Goal: Task Accomplishment & Management: Manage account settings

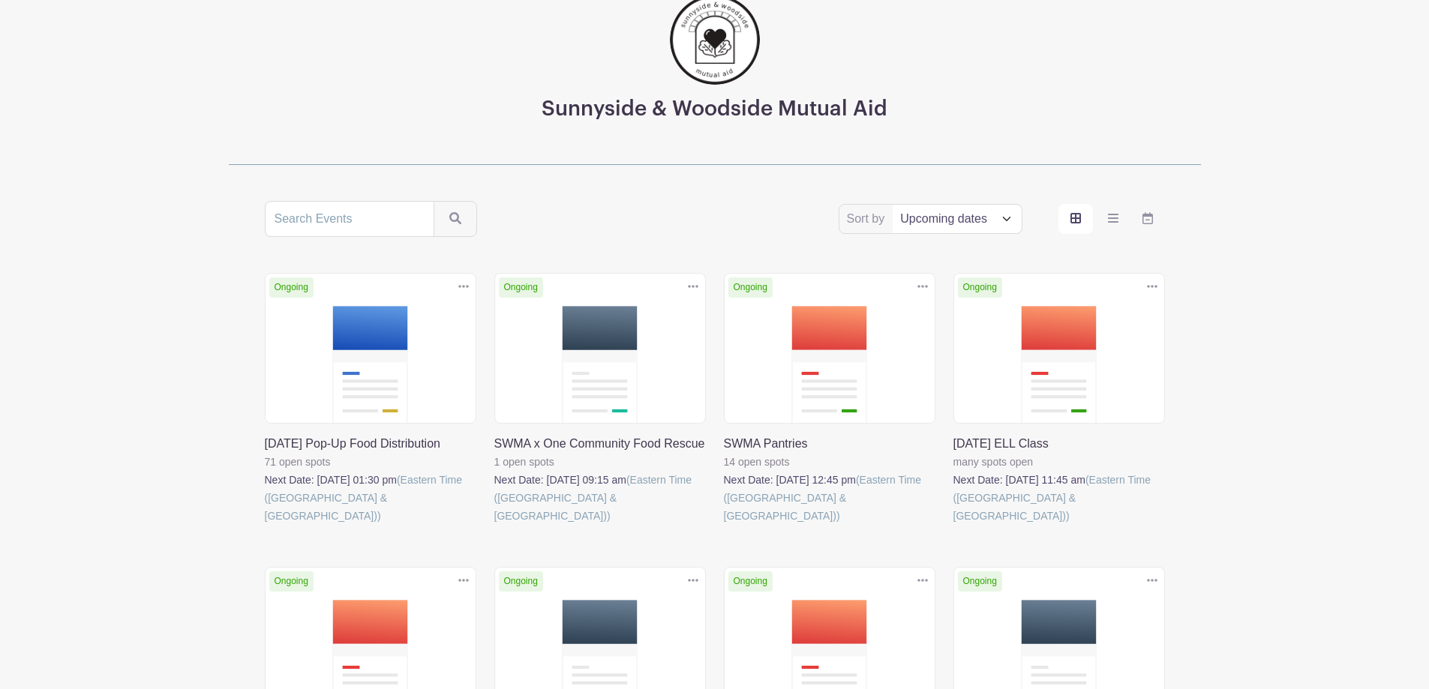
scroll to position [150, 0]
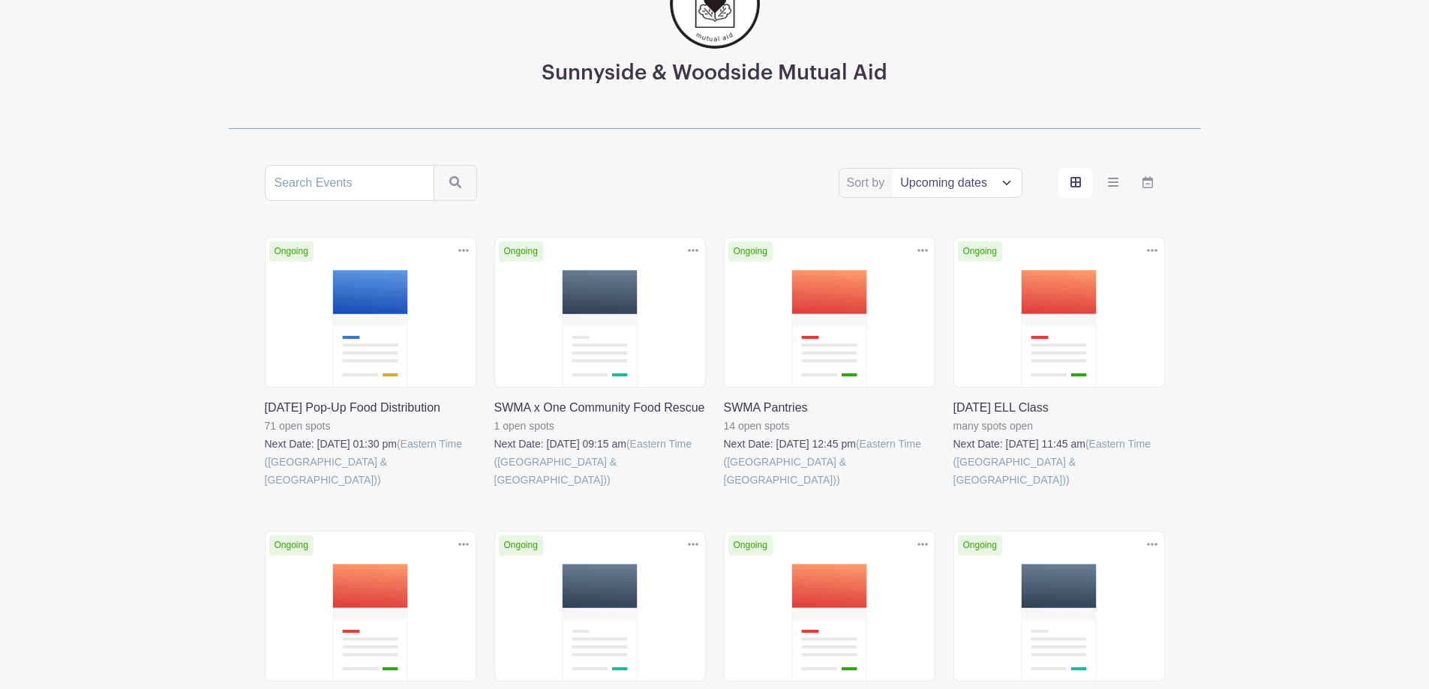
click at [265, 489] on link at bounding box center [265, 489] width 0 height 0
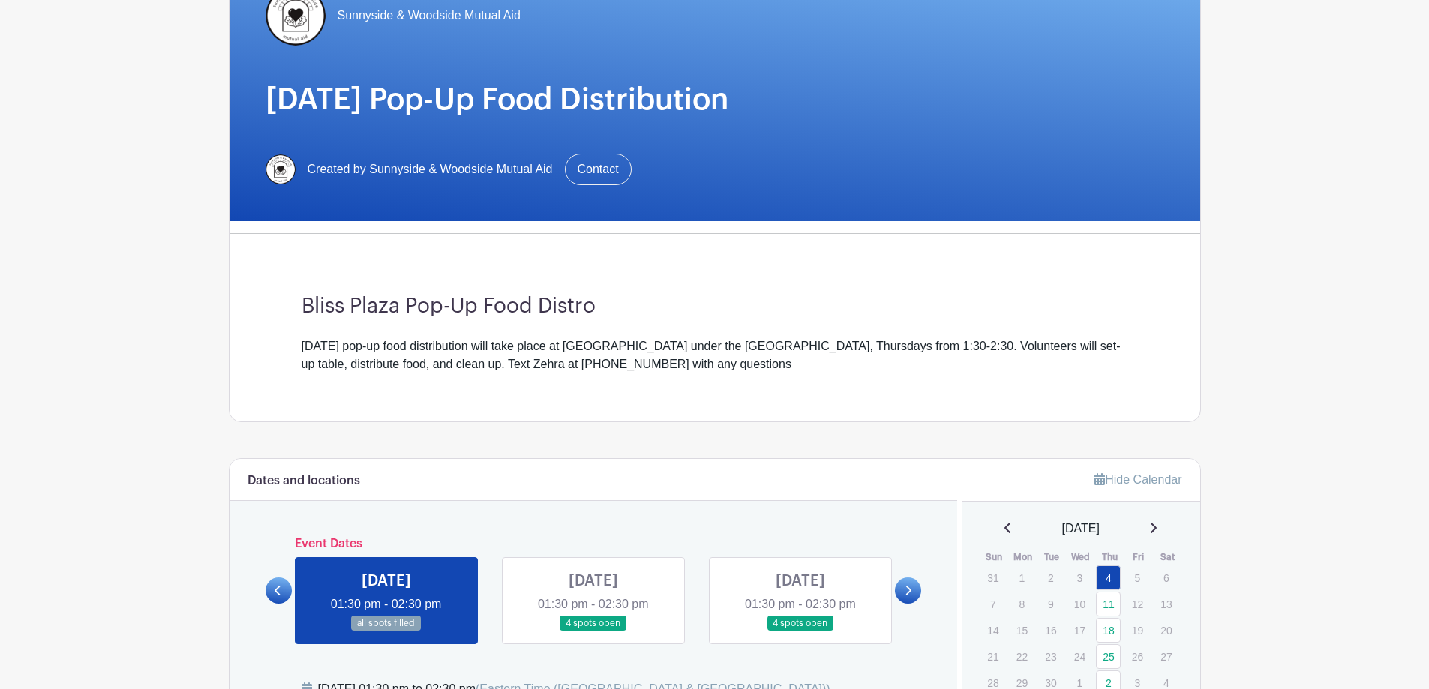
scroll to position [300, 0]
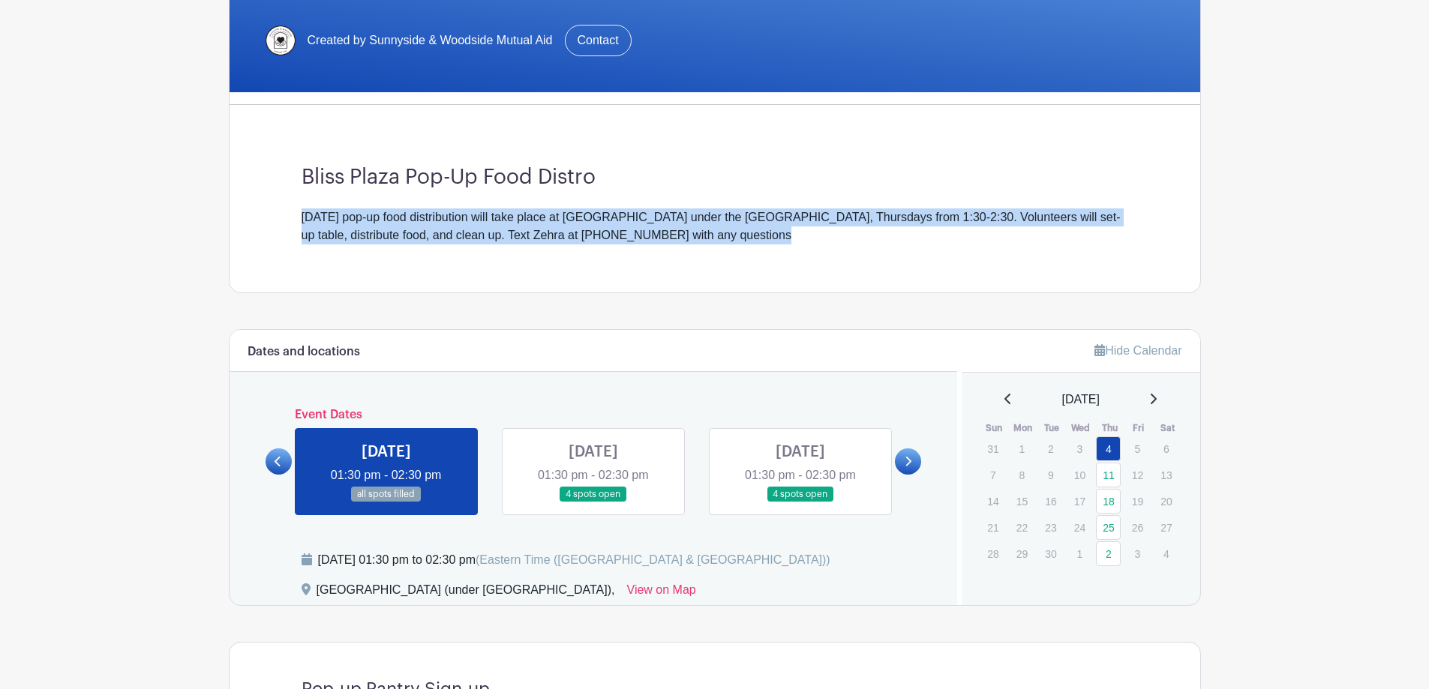
drag, startPoint x: 727, startPoint y: 188, endPoint x: 744, endPoint y: 241, distance: 56.0
click at [744, 241] on div "Bliss Plaza Pop-Up Food Distro [DATE] pop-up food distribution will take place …" at bounding box center [715, 205] width 899 height 176
click at [744, 241] on div "[DATE] pop-up food distribution will take place at [GEOGRAPHIC_DATA] under the …" at bounding box center [715, 227] width 827 height 36
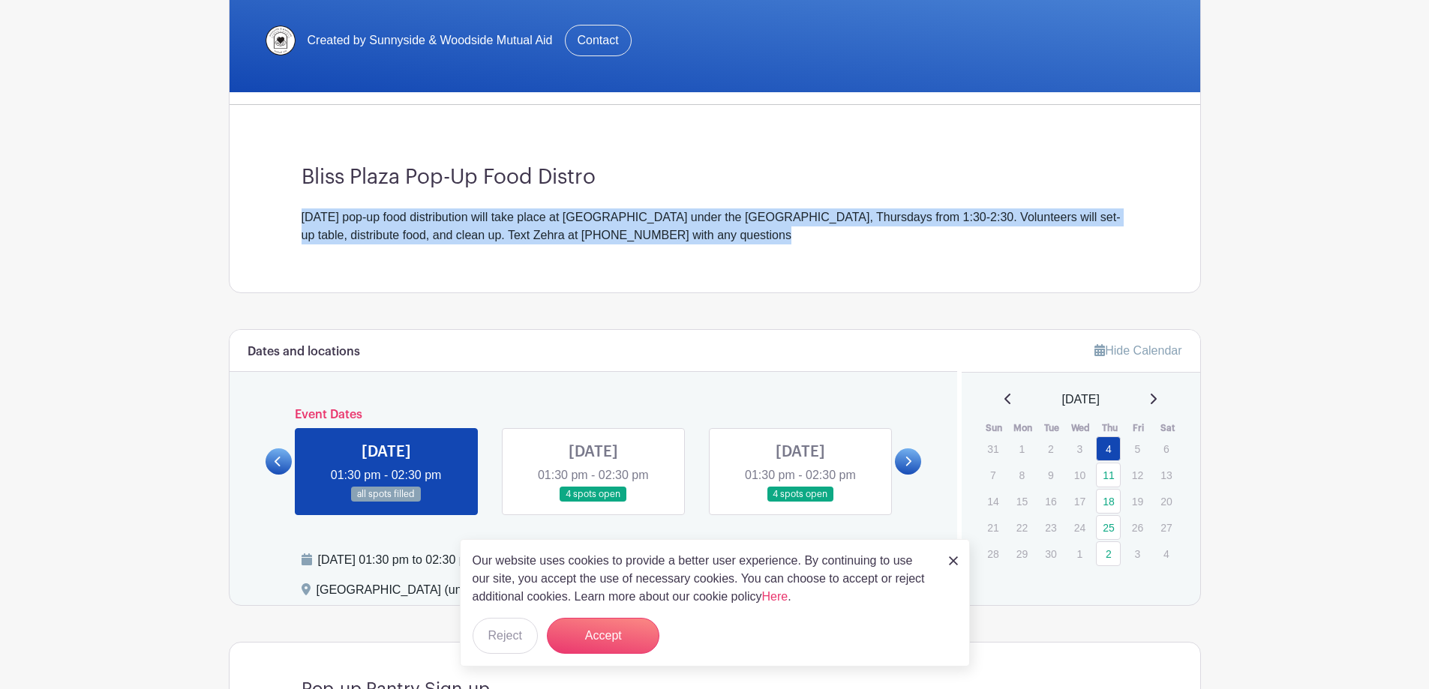
drag, startPoint x: 738, startPoint y: 243, endPoint x: 714, endPoint y: 168, distance: 78.8
click at [714, 168] on div "Bliss Plaza Pop-Up Food Distro [DATE] pop-up food distribution will take place …" at bounding box center [715, 205] width 899 height 176
click at [714, 168] on h3 "Bliss Plaza Pop-Up Food Distro" at bounding box center [715, 178] width 827 height 26
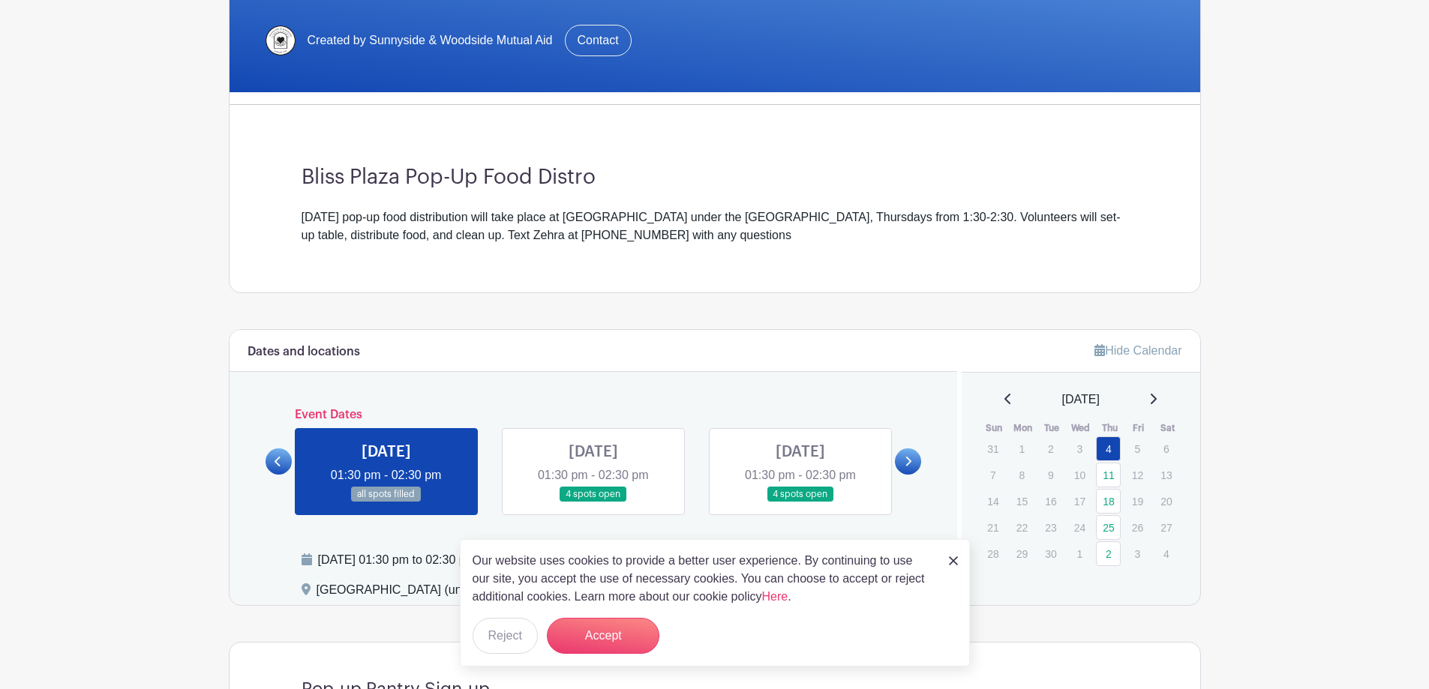
click at [955, 560] on img at bounding box center [953, 561] width 9 height 9
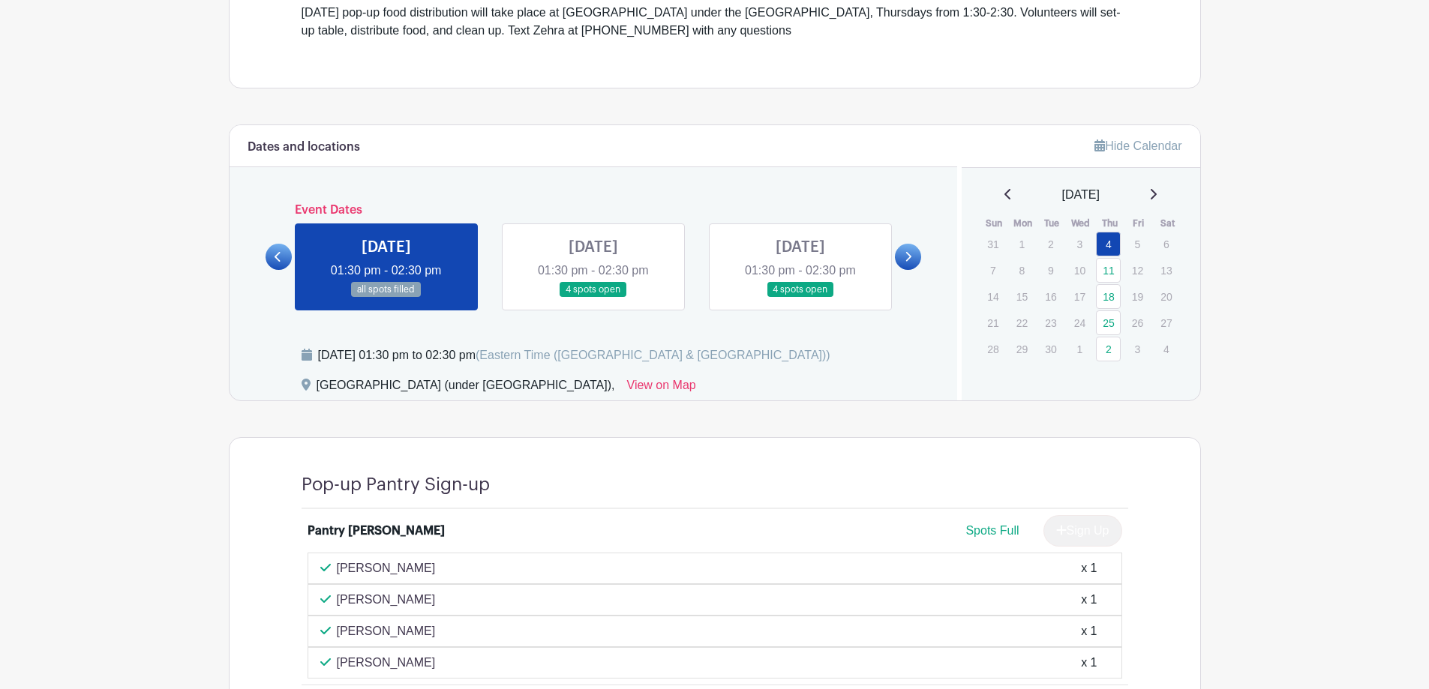
scroll to position [375, 0]
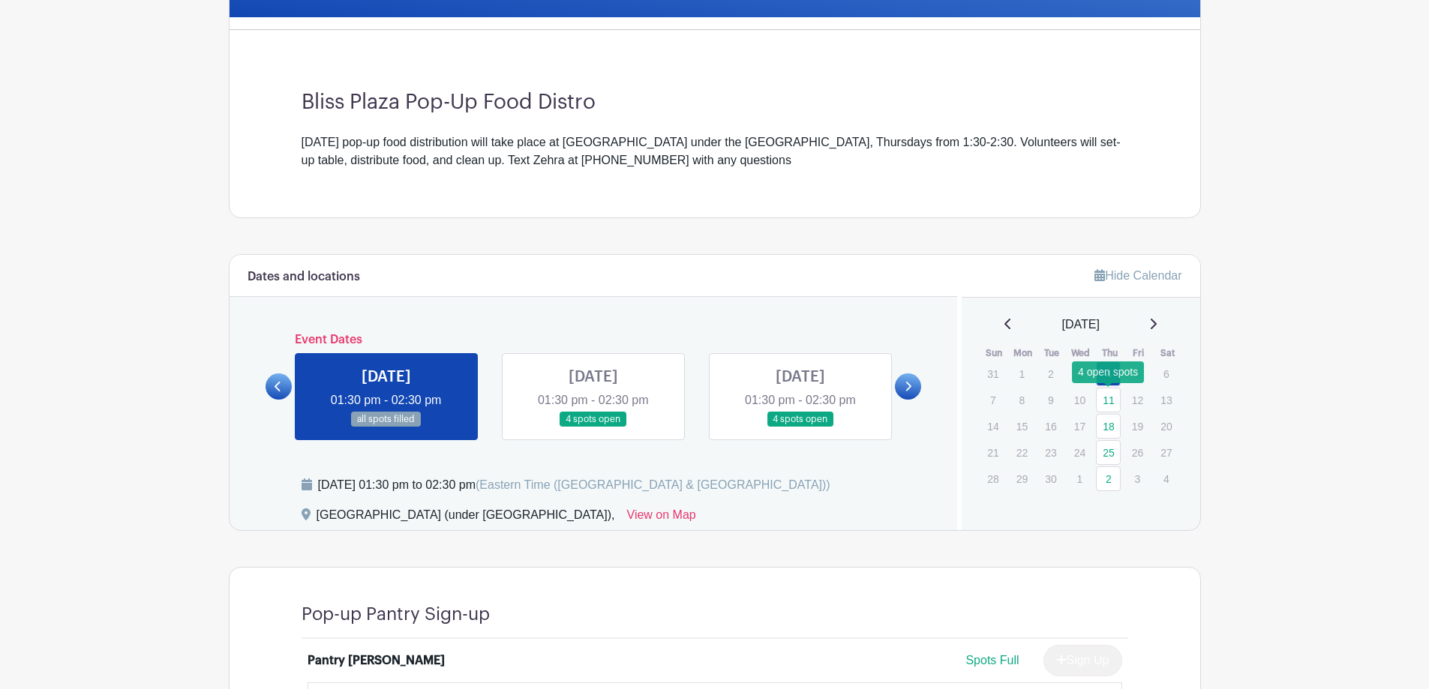
click at [1107, 401] on link "11" at bounding box center [1108, 400] width 25 height 25
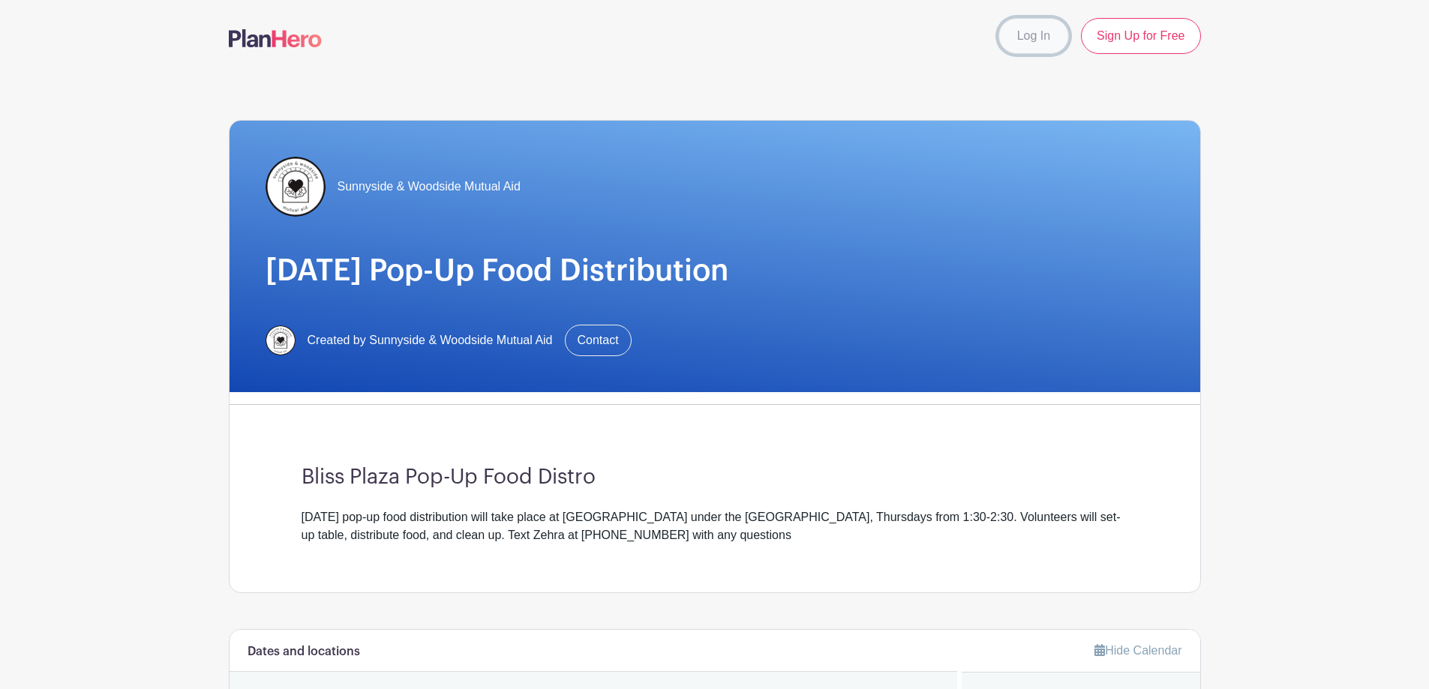
click at [1036, 41] on link "Log In" at bounding box center [1034, 36] width 71 height 36
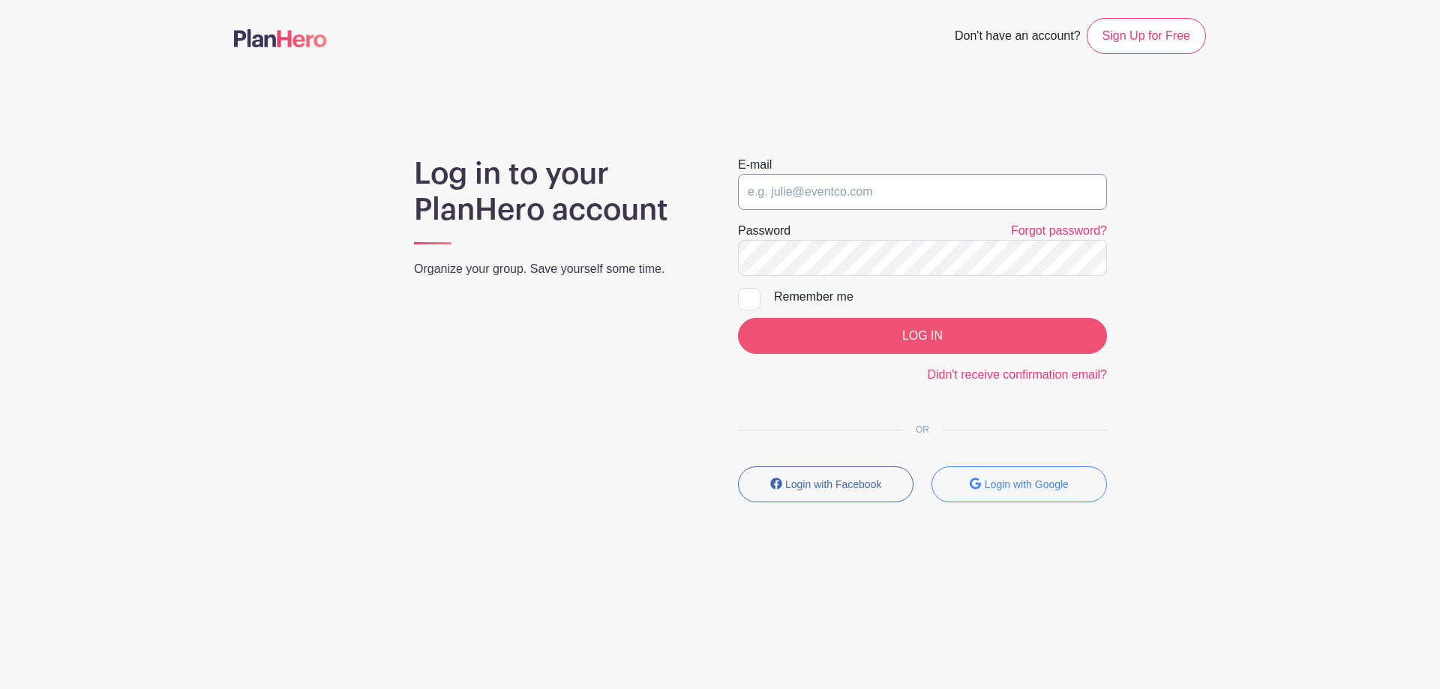
type input "[EMAIL_ADDRESS][DOMAIN_NAME]"
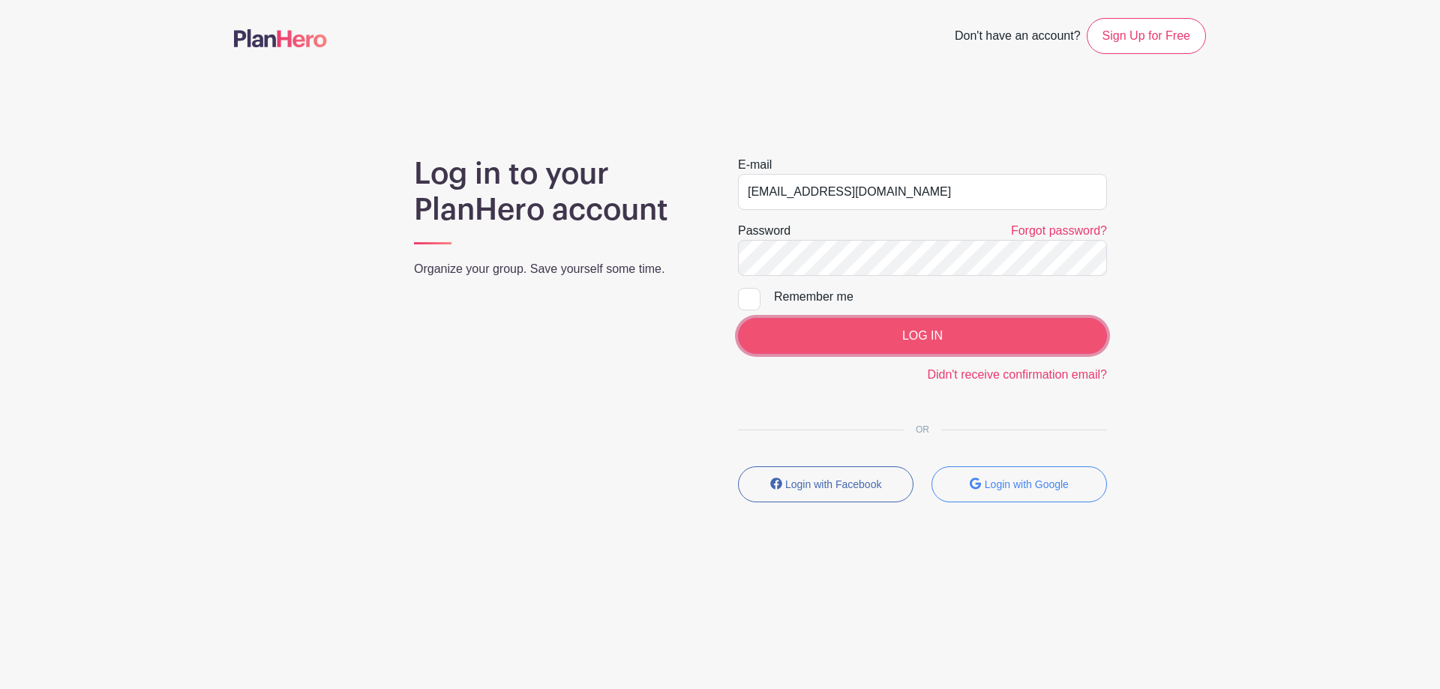
click at [919, 339] on input "LOG IN" at bounding box center [922, 336] width 369 height 36
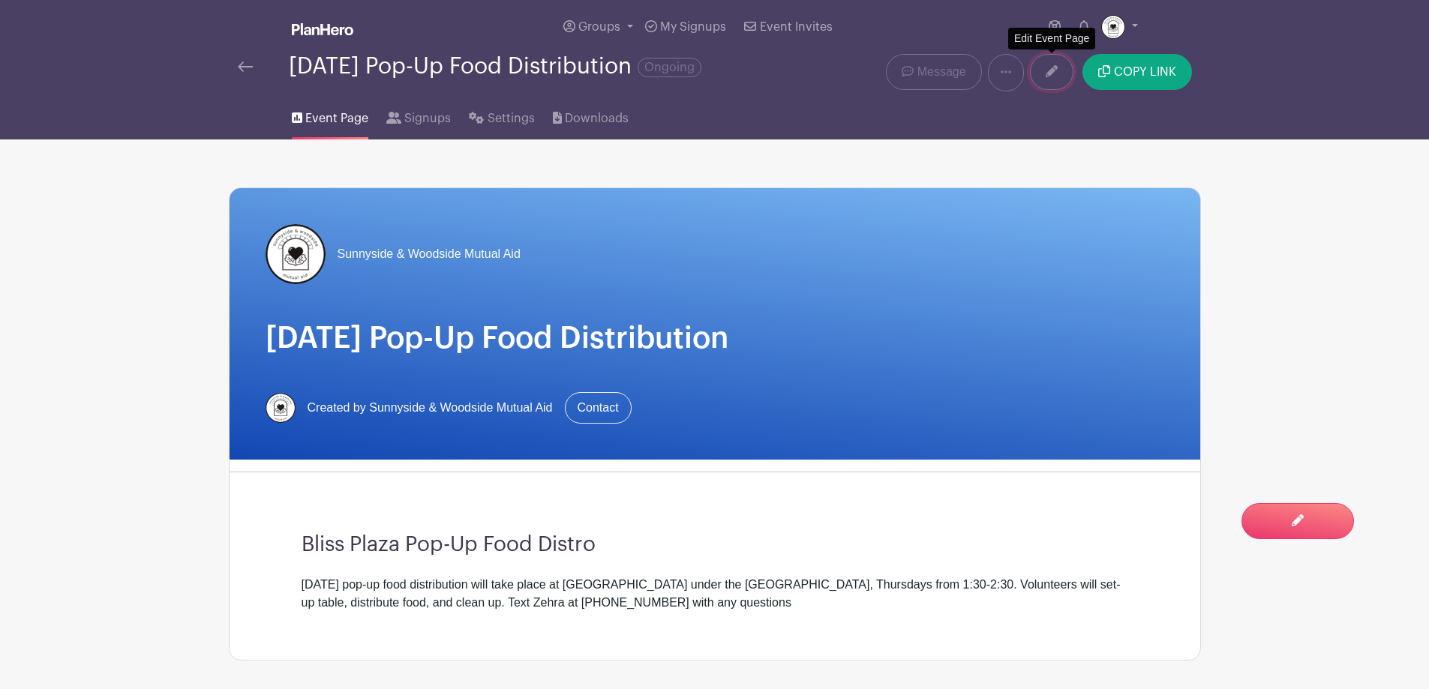
click at [1053, 79] on link at bounding box center [1052, 72] width 44 height 36
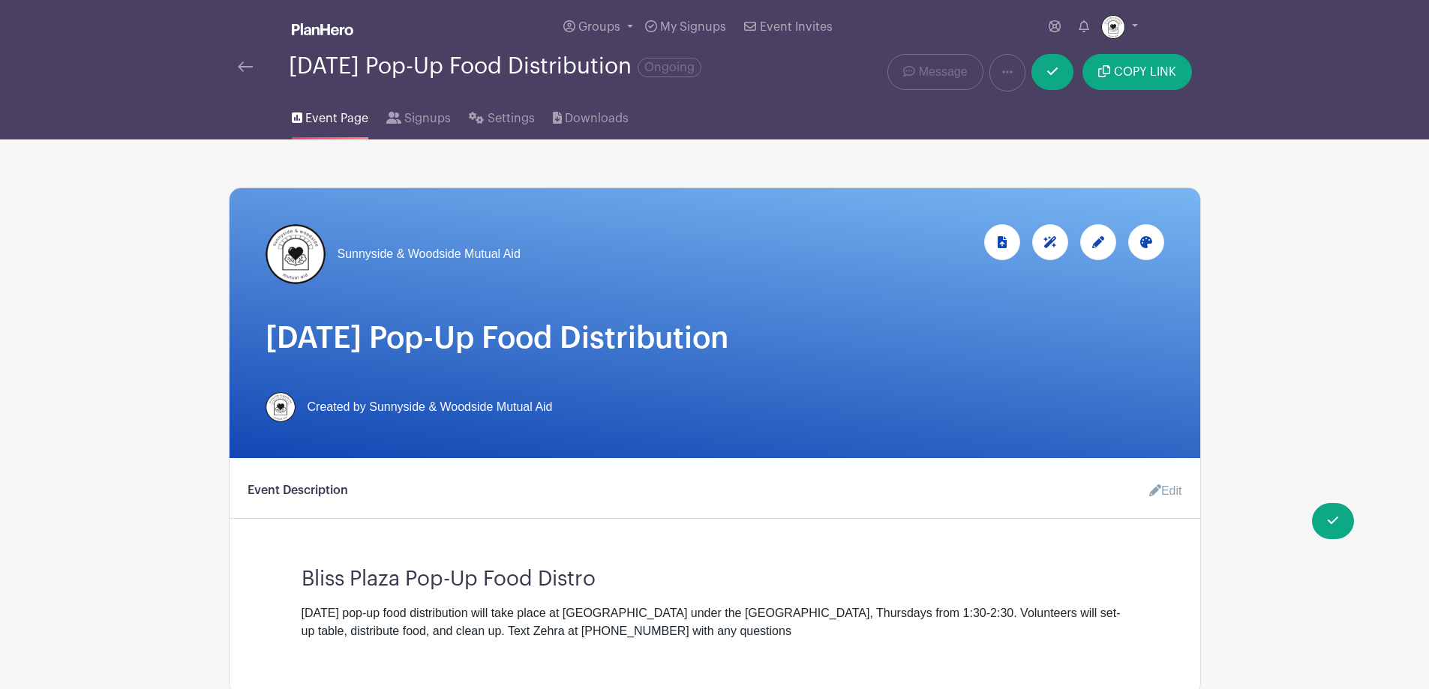
click at [1105, 243] on div at bounding box center [1098, 242] width 36 height 36
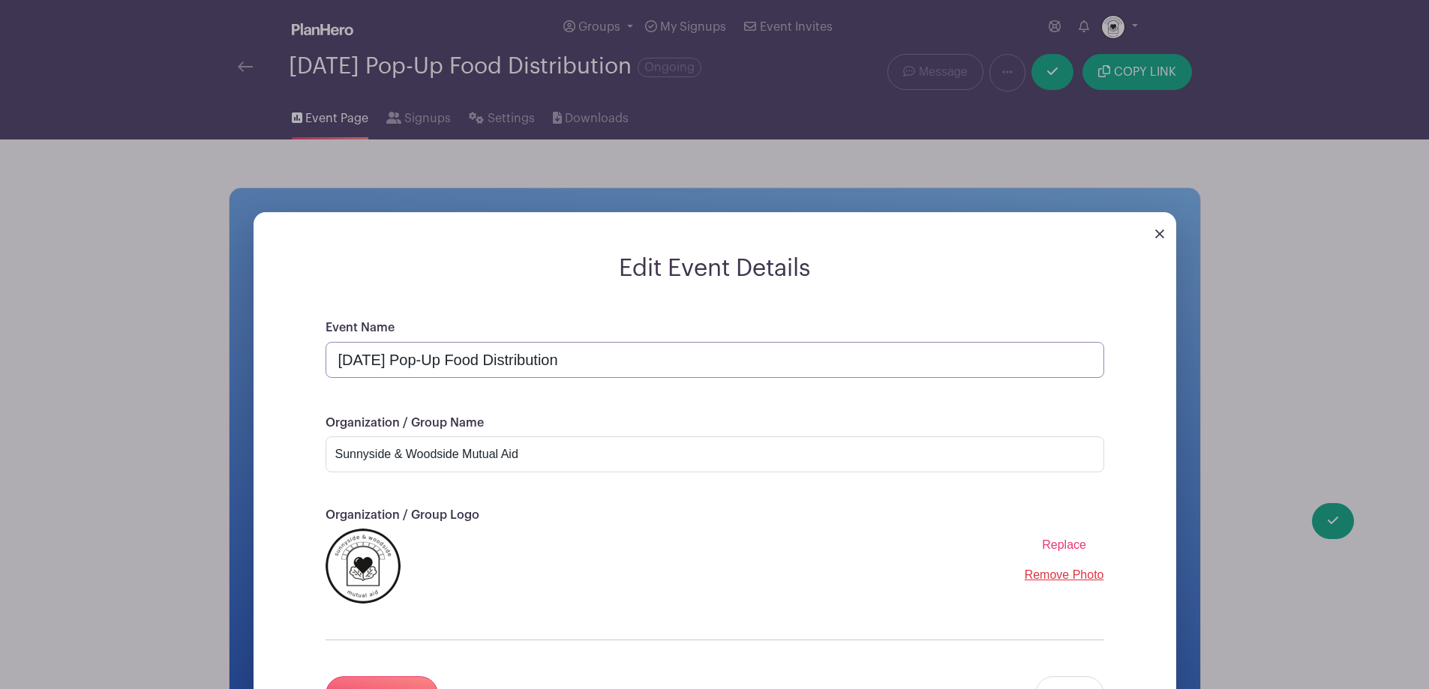
click at [339, 359] on input "[DATE] Pop-Up Food Distribution" at bounding box center [715, 360] width 779 height 36
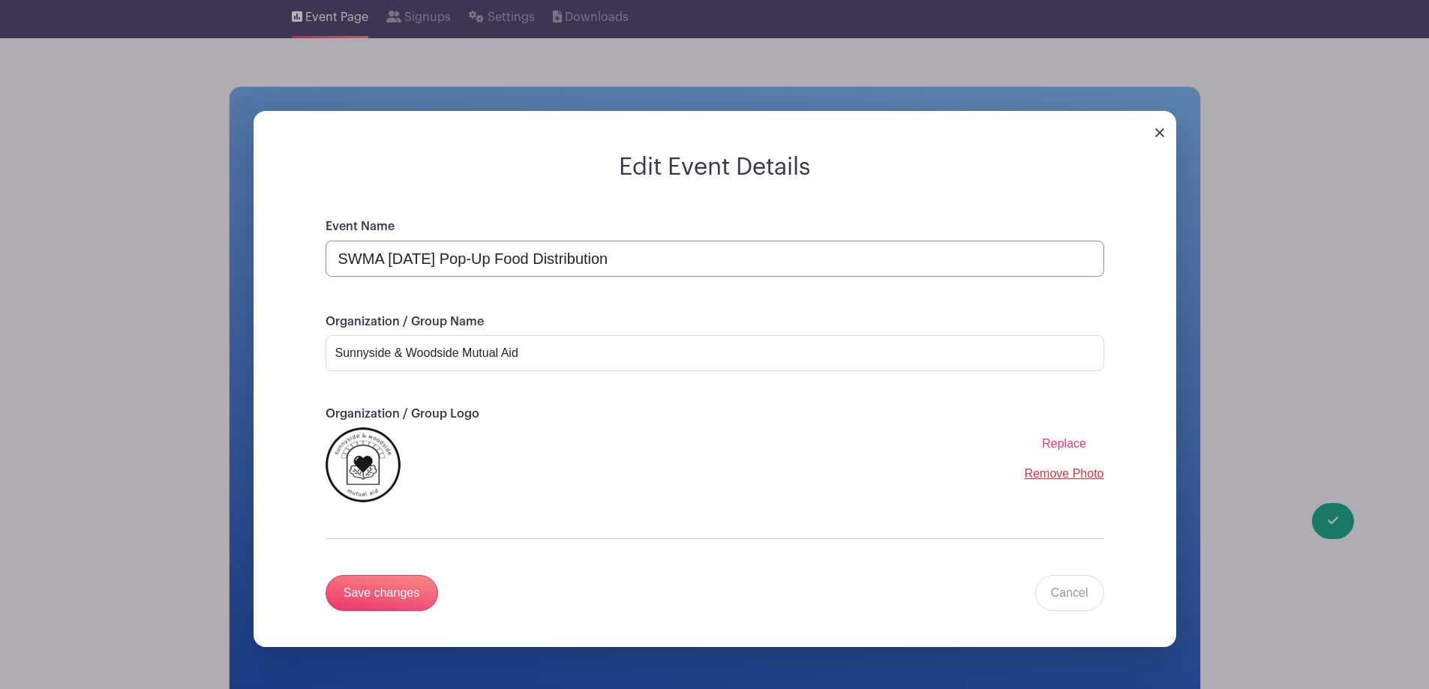
scroll to position [525, 0]
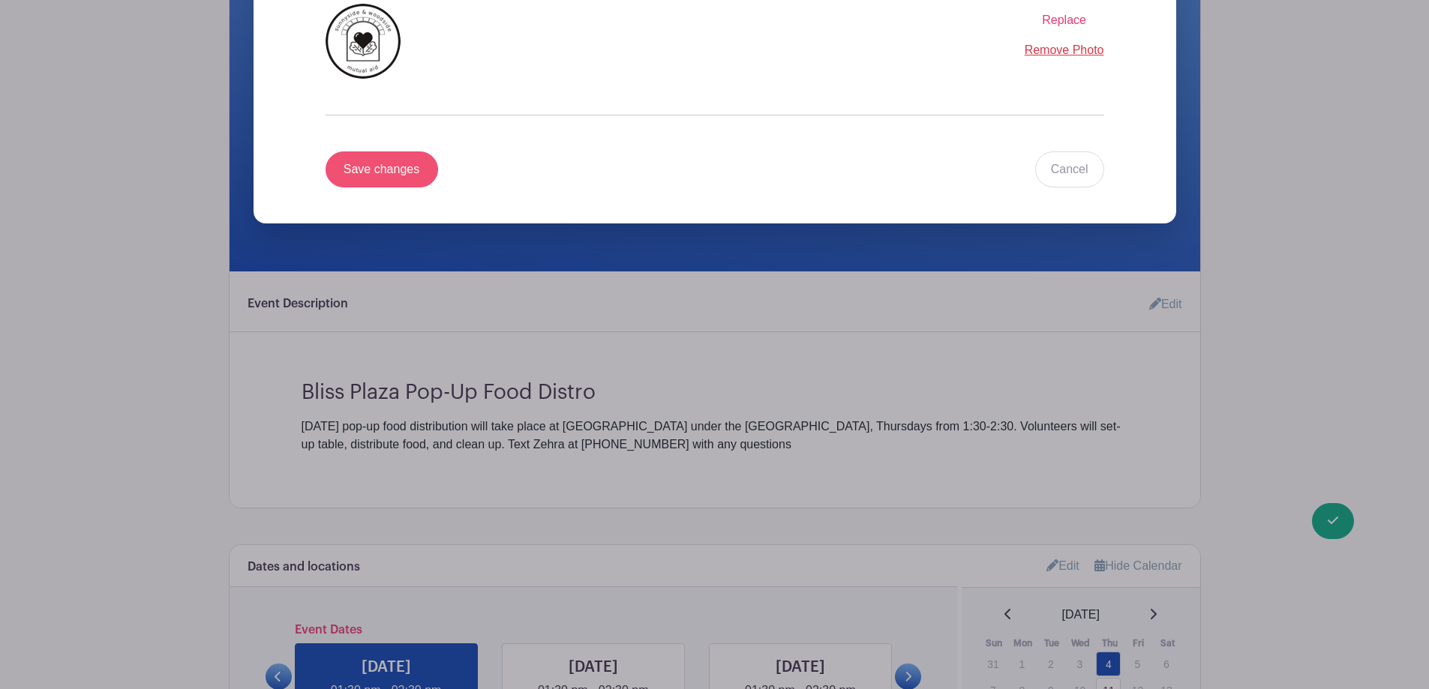
type input "SWMA Thursday Pop-Up Food Distribution"
click at [392, 178] on input "Save changes" at bounding box center [382, 170] width 113 height 36
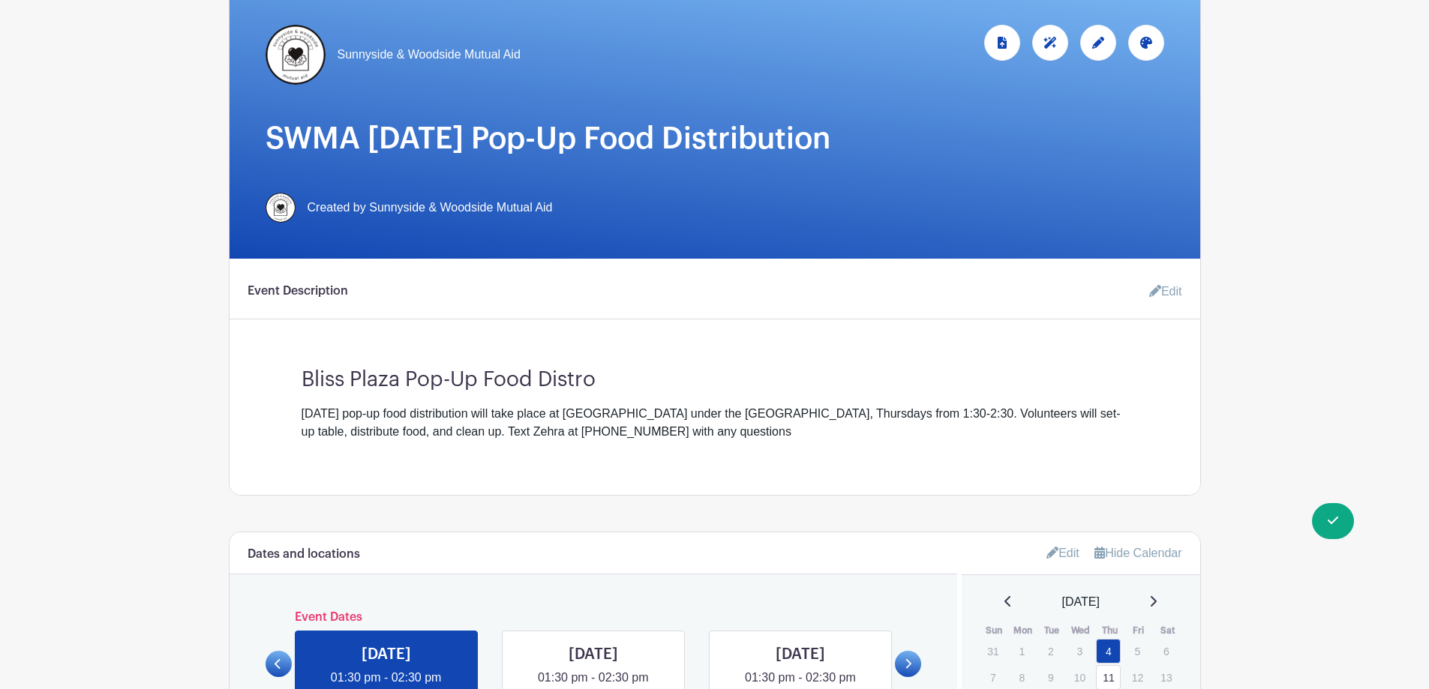
scroll to position [300, 0]
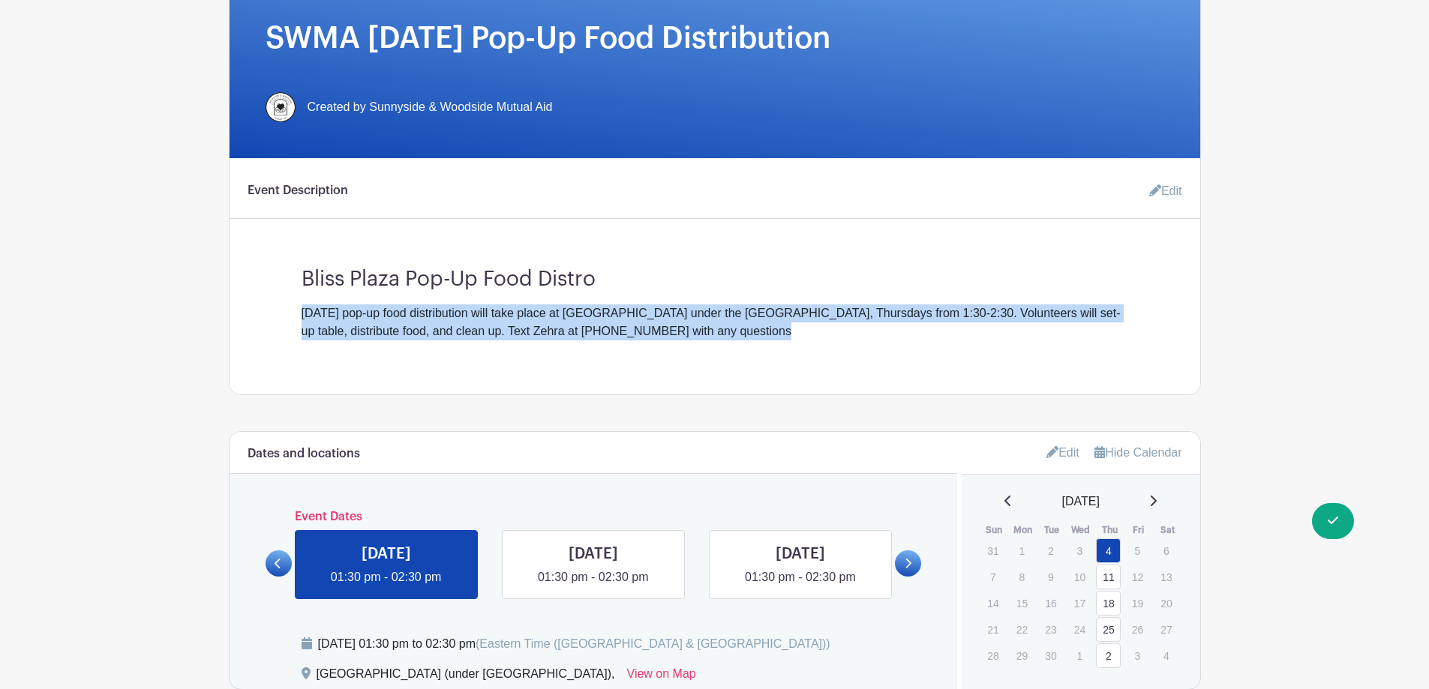
drag, startPoint x: 840, startPoint y: 323, endPoint x: 846, endPoint y: 290, distance: 33.4
click at [846, 290] on div "Bliss Plaza Pop-Up Food Distro Thursday's pop-up food distribution will take pl…" at bounding box center [715, 298] width 899 height 86
click at [846, 290] on h3 "Bliss Plaza Pop-Up Food Distro" at bounding box center [715, 274] width 827 height 38
drag, startPoint x: 846, startPoint y: 290, endPoint x: 851, endPoint y: 332, distance: 42.3
click at [851, 332] on div "Bliss Plaza Pop-Up Food Distro Thursday's pop-up food distribution will take pl…" at bounding box center [715, 298] width 899 height 86
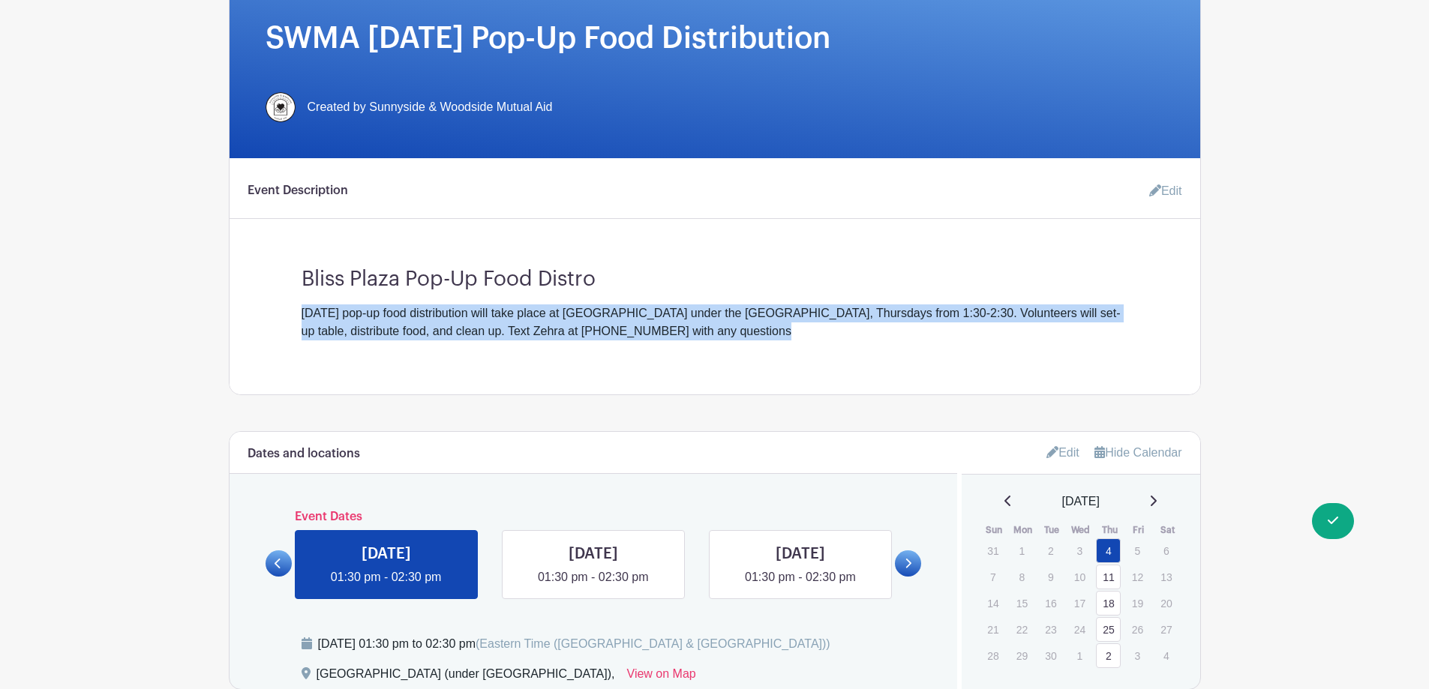
click at [851, 332] on div "[DATE] pop-up food distribution will take place at [GEOGRAPHIC_DATA] under the …" at bounding box center [715, 323] width 827 height 36
drag, startPoint x: 851, startPoint y: 332, endPoint x: 855, endPoint y: 282, distance: 50.4
click at [855, 282] on div "Bliss Plaza Pop-Up Food Distro Thursday's pop-up food distribution will take pl…" at bounding box center [715, 298] width 899 height 86
click at [855, 282] on h3 "Bliss Plaza Pop-Up Food Distro" at bounding box center [715, 274] width 827 height 38
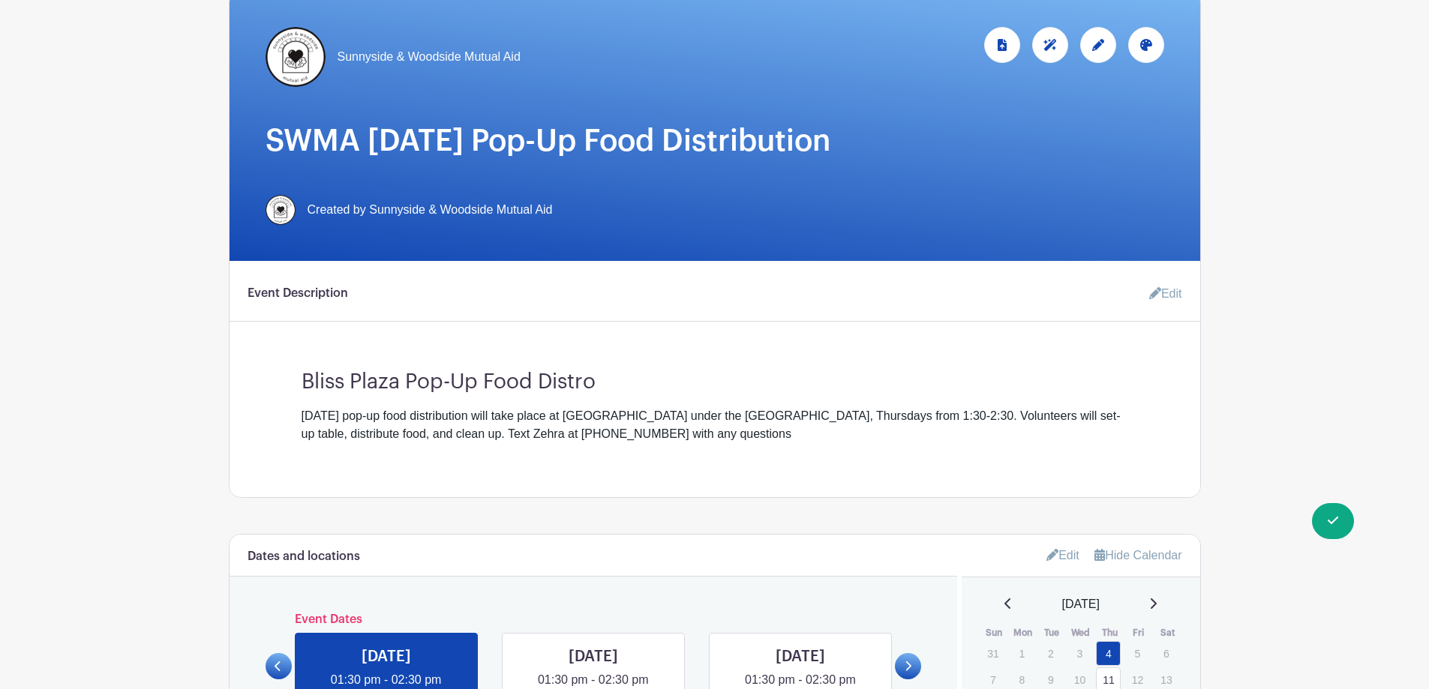
scroll to position [0, 0]
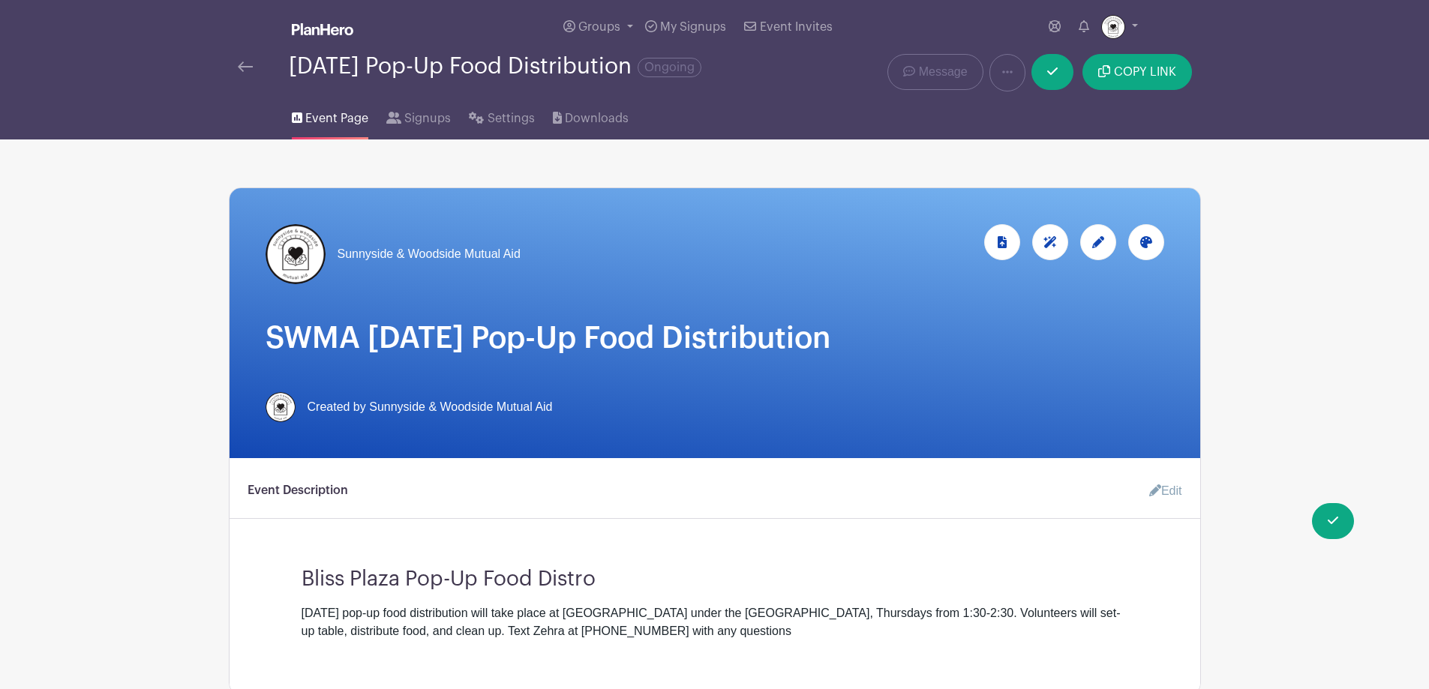
click at [242, 67] on img at bounding box center [245, 67] width 15 height 11
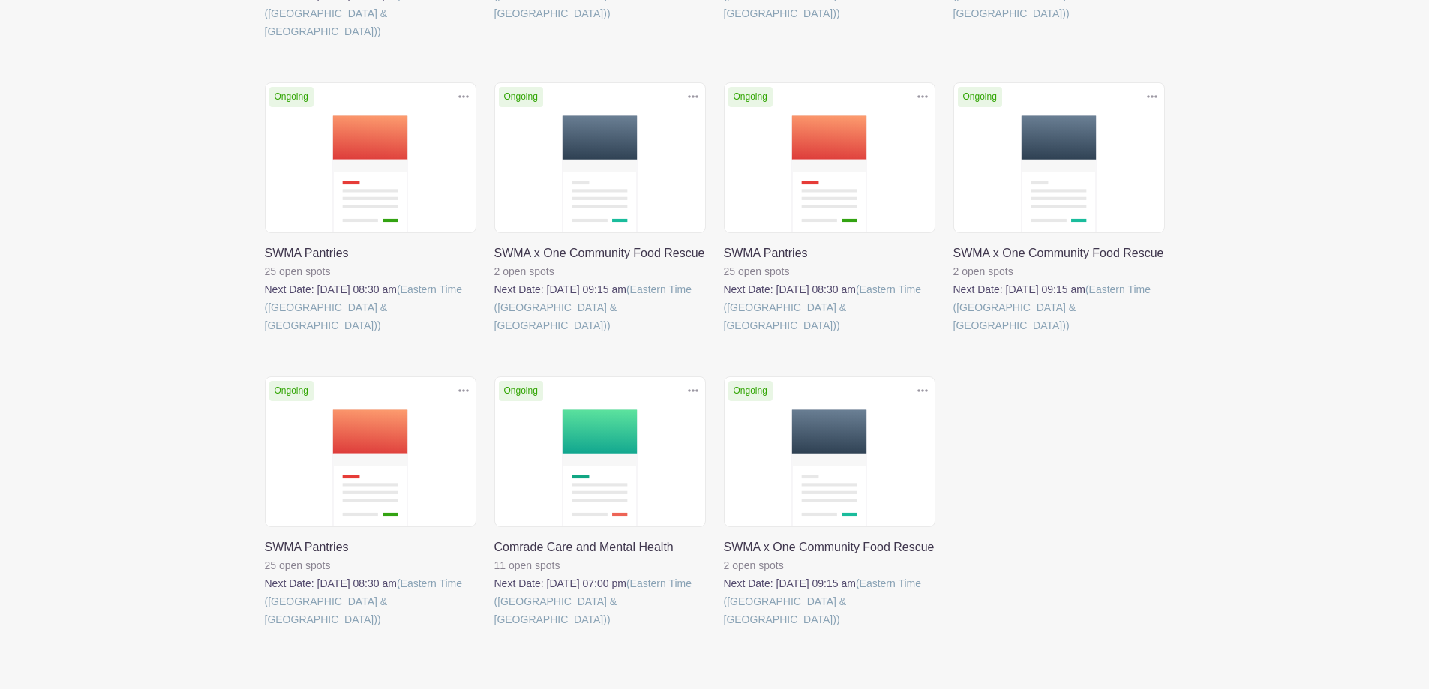
scroll to position [512, 0]
